Goal: Task Accomplishment & Management: Manage account settings

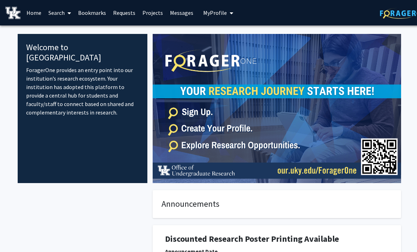
click at [230, 15] on icon "My profile dropdown to access profile and logout" at bounding box center [232, 13] width 4 height 6
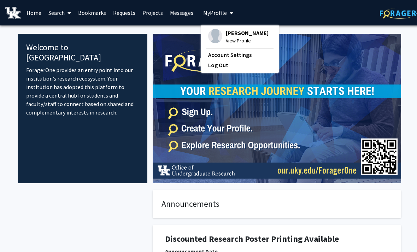
click at [243, 31] on span "[PERSON_NAME]" at bounding box center [247, 33] width 43 height 8
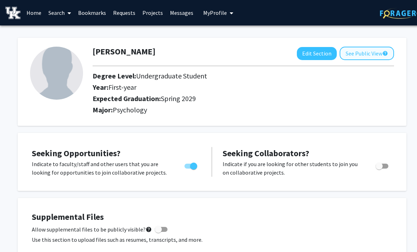
click at [373, 55] on button "See Public View help" at bounding box center [367, 53] width 54 height 13
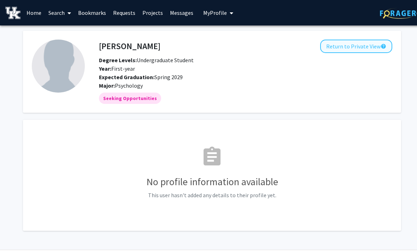
click at [366, 42] on button "Return to Private View help" at bounding box center [356, 46] width 72 height 13
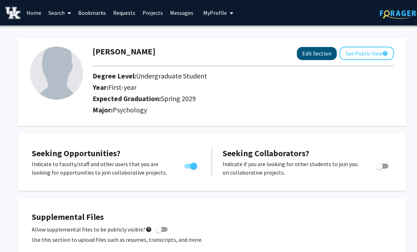
click at [311, 50] on button "Edit Section" at bounding box center [317, 53] width 40 height 13
select select "first-year"
select select "45: spring_2029"
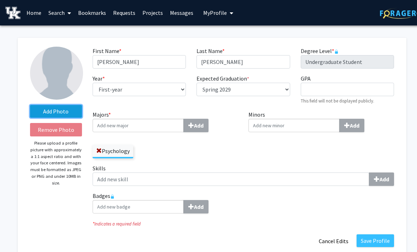
click at [68, 106] on label "Add Photo" at bounding box center [56, 111] width 52 height 13
click at [0, 0] on input "Add Photo" at bounding box center [0, 0] width 0 height 0
